Goal: Task Accomplishment & Management: Use online tool/utility

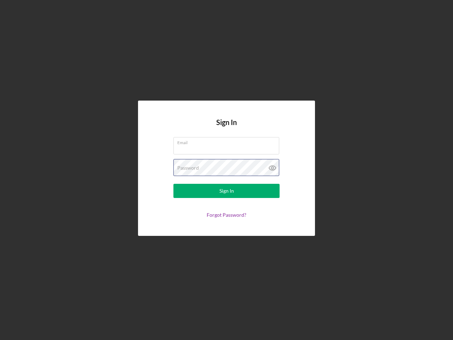
click at [227, 170] on div "Password" at bounding box center [227, 168] width 106 height 18
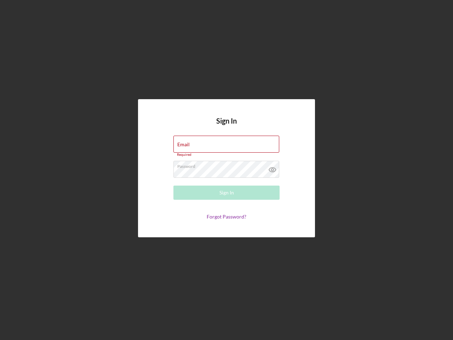
click at [273, 168] on icon at bounding box center [273, 170] width 18 height 18
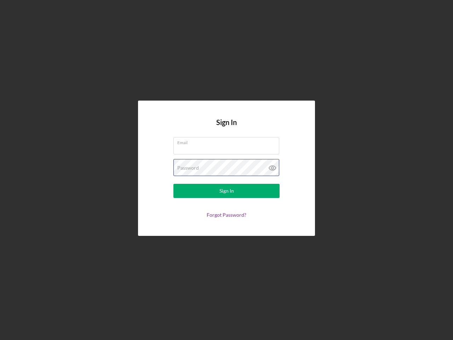
click at [227, 170] on div "Password" at bounding box center [227, 168] width 106 height 18
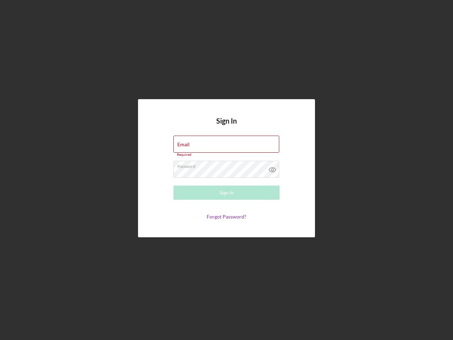
click at [273, 168] on icon at bounding box center [273, 170] width 18 height 18
